Goal: Information Seeking & Learning: Check status

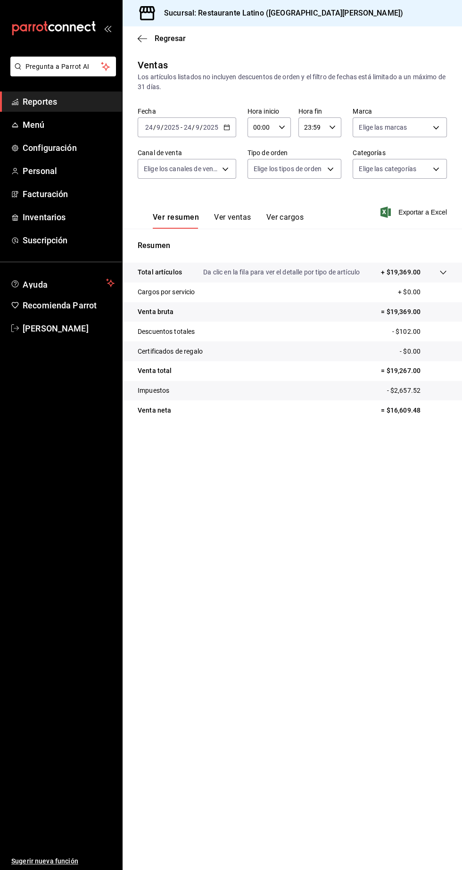
click at [75, 103] on span "Reportes" at bounding box center [69, 101] width 92 height 13
click at [78, 97] on span "Reportes" at bounding box center [69, 101] width 92 height 13
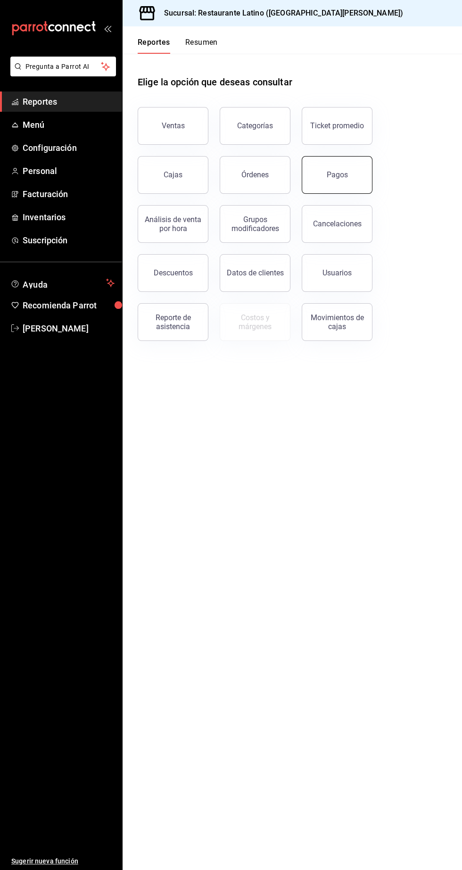
click at [351, 183] on button "Pagos" at bounding box center [337, 175] width 71 height 38
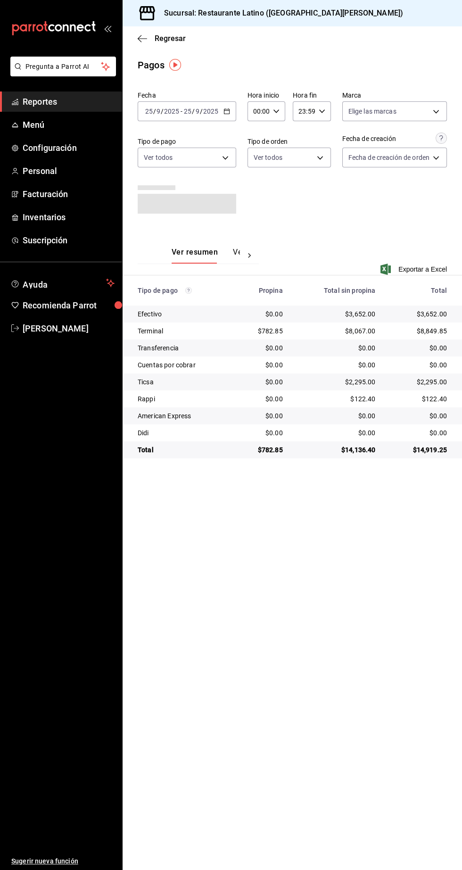
click at [462, 100] on div "Fecha 2025-09-25 25 / 9 / 2025 - 2025-09-25 25 / 9 / 2025 Hora inicio 00:00 Hor…" at bounding box center [293, 272] width 340 height 371
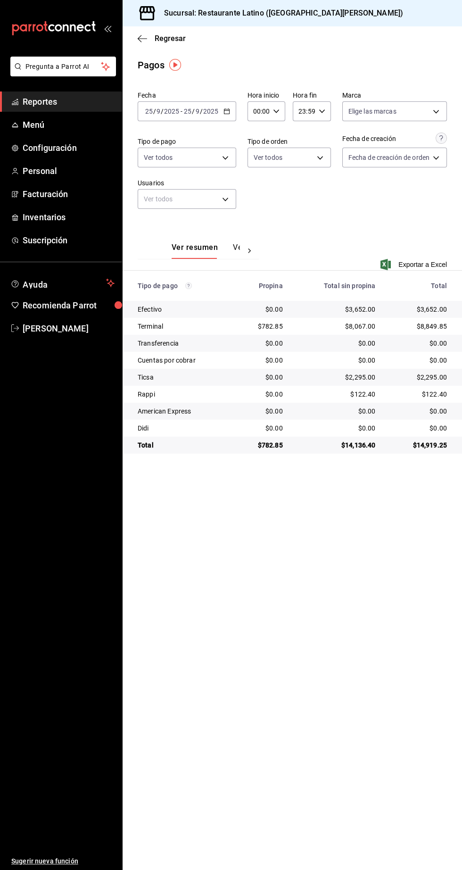
click at [452, 837] on main "Regresar Pagos Fecha 2025-09-25 25 / 9 / 2025 - 2025-09-25 25 / 9 / 2025 Hora i…" at bounding box center [293, 448] width 340 height 844
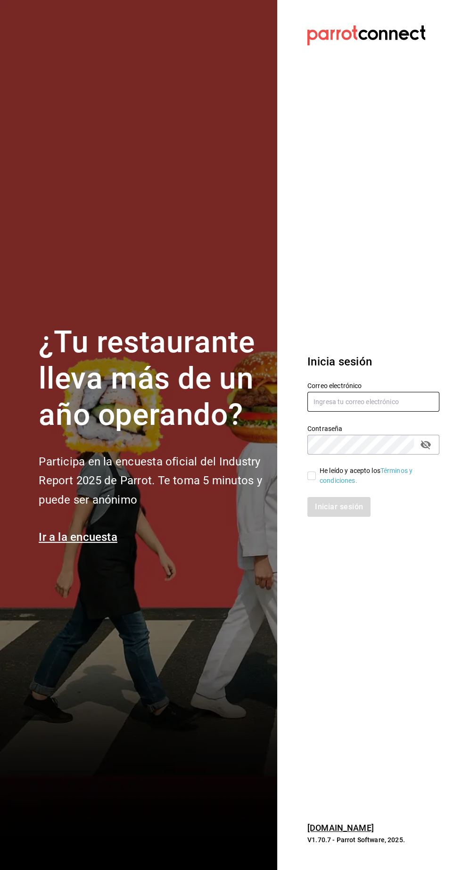
click at [351, 412] on input "text" at bounding box center [374, 402] width 132 height 20
type input "[EMAIL_ADDRESS][DOMAIN_NAME]"
click at [311, 480] on input "He leído y acepto los Términos y condiciones." at bounding box center [312, 476] width 8 height 8
checkbox input "true"
click at [342, 517] on button "Iniciar sesión" at bounding box center [340, 507] width 64 height 20
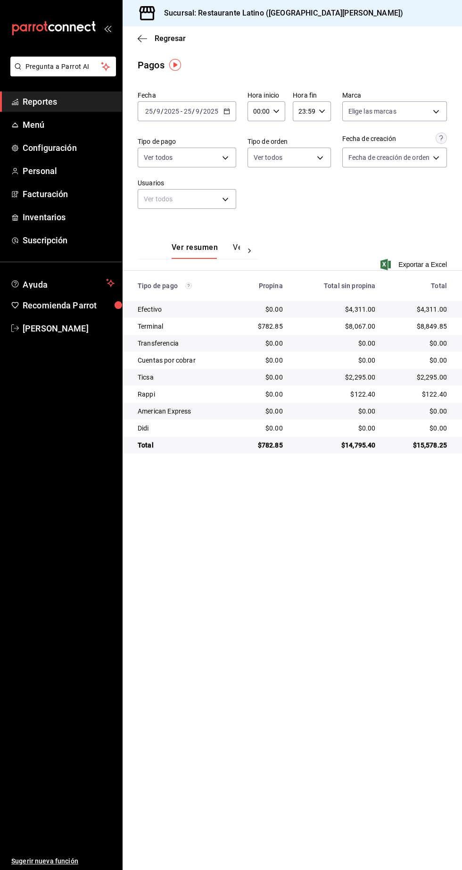
click at [84, 97] on span "Reportes" at bounding box center [69, 101] width 92 height 13
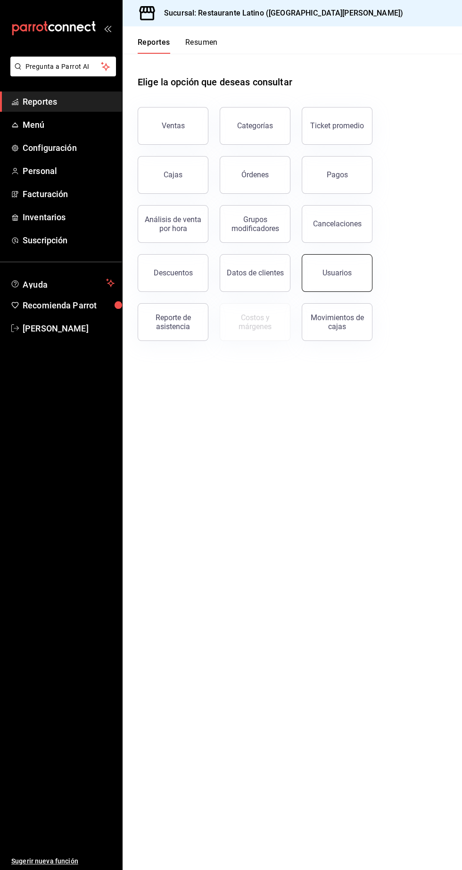
click at [359, 275] on button "Usuarios" at bounding box center [337, 273] width 71 height 38
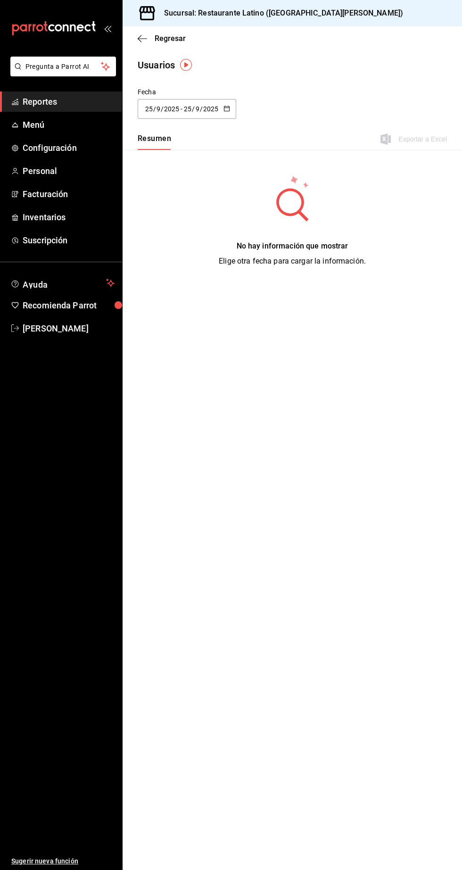
click at [190, 112] on input "25" at bounding box center [188, 109] width 8 height 8
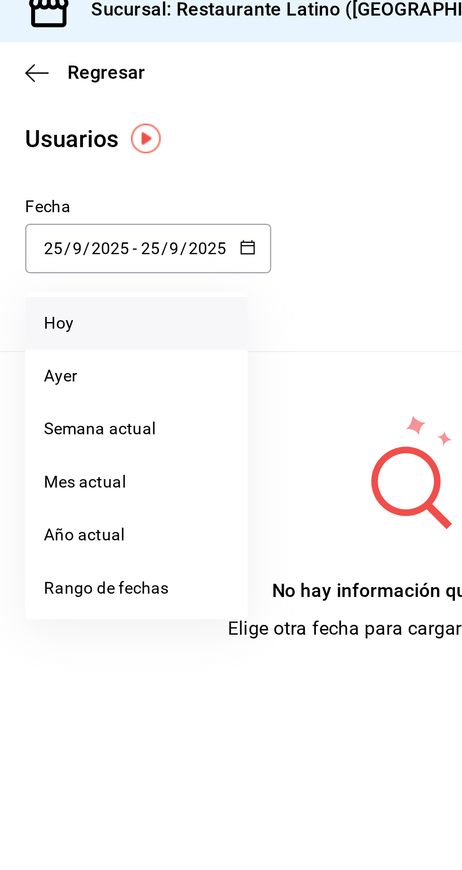
click at [165, 137] on li "Hoy" at bounding box center [182, 138] width 89 height 21
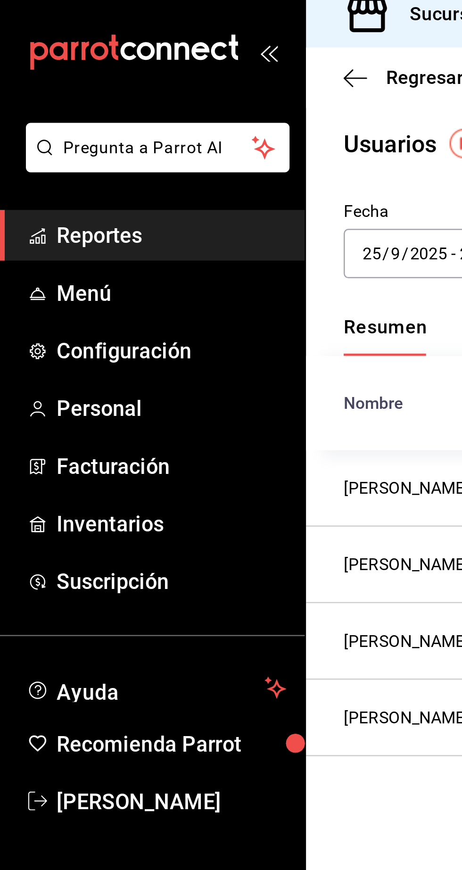
click at [41, 105] on span "Reportes" at bounding box center [69, 101] width 92 height 13
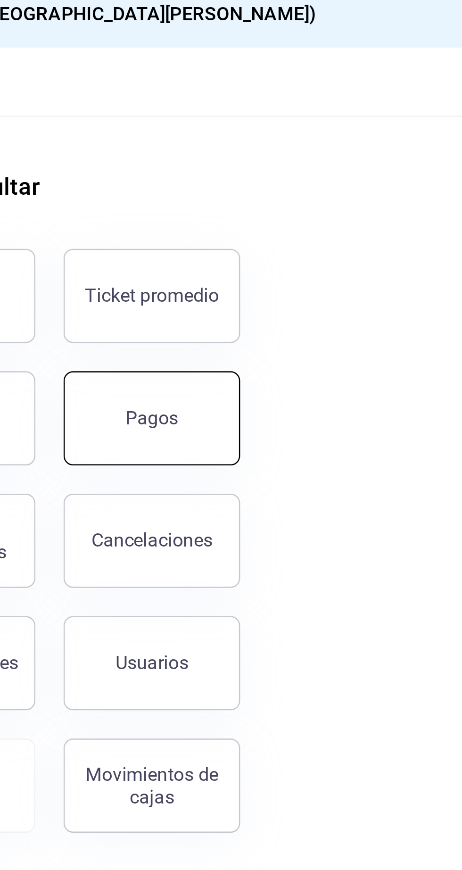
click at [346, 179] on button "Pagos" at bounding box center [337, 175] width 71 height 38
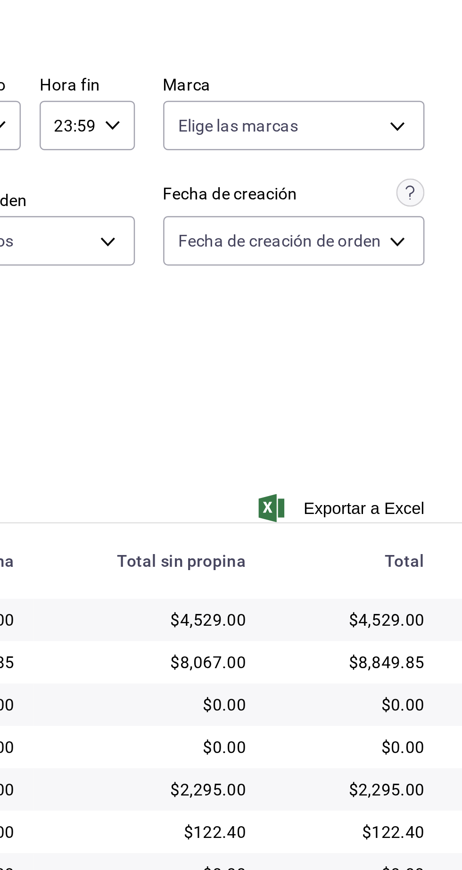
click at [306, 81] on main "Regresar Pagos Fecha 2025-09-25 25 / 9 / 2025 - 2025-09-25 25 / 9 / 2025 Hora i…" at bounding box center [293, 448] width 340 height 844
